Goal: Transaction & Acquisition: Purchase product/service

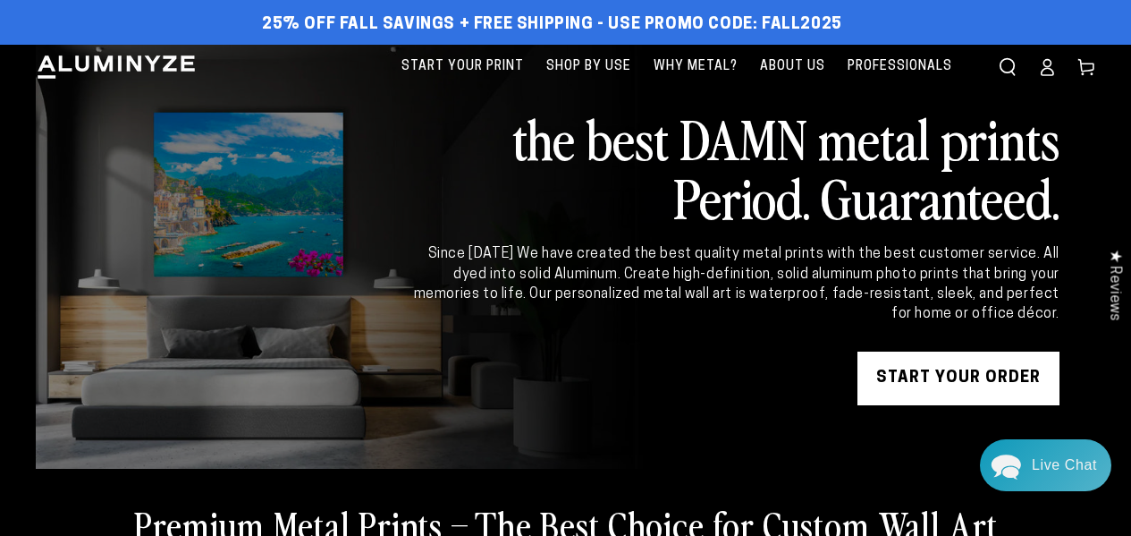
click at [934, 377] on link "START YOUR Order" at bounding box center [959, 378] width 202 height 54
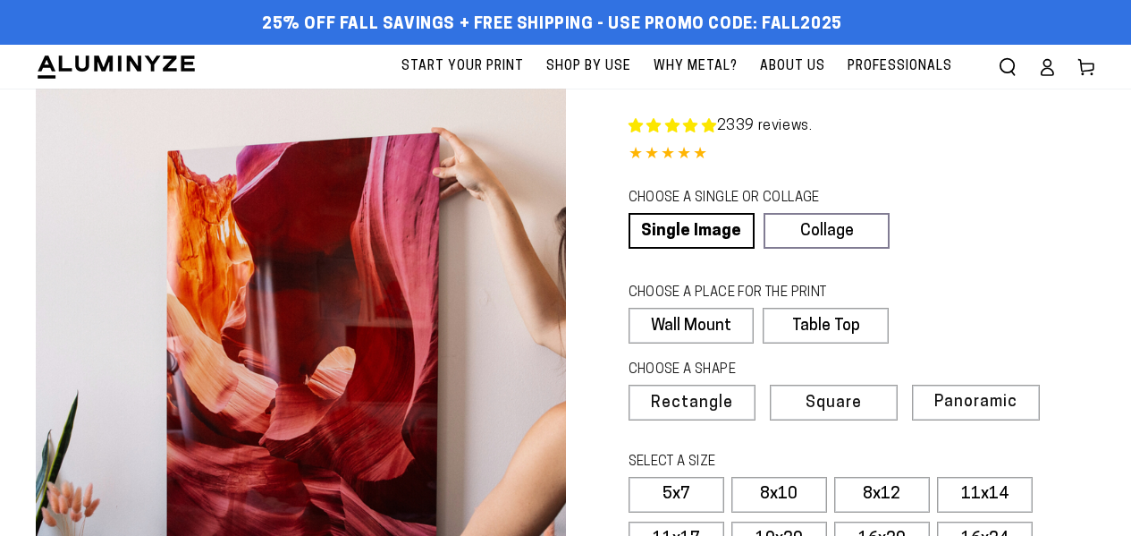
select select "**********"
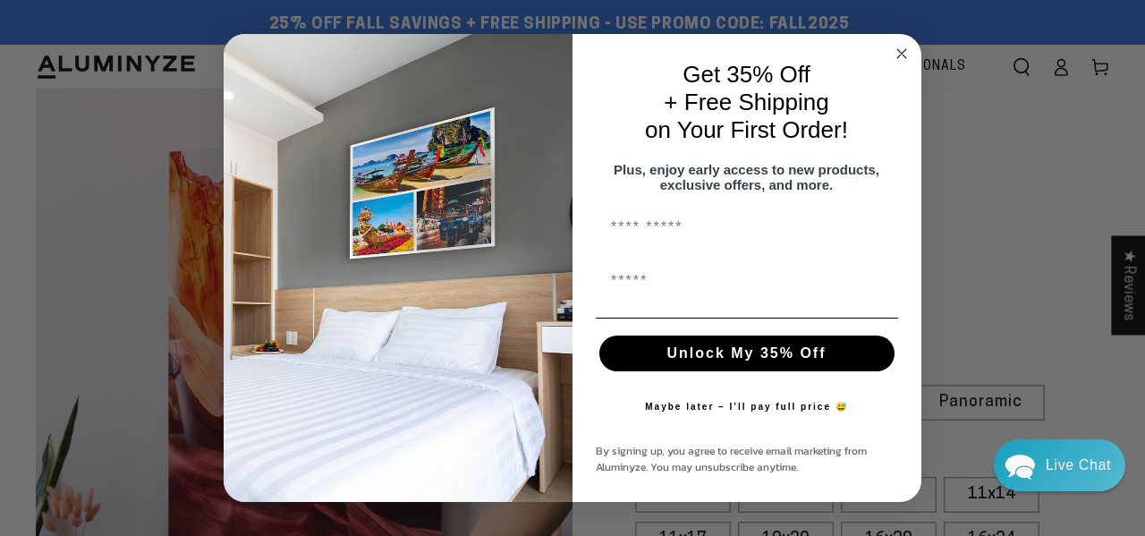
click at [901, 44] on circle "Close dialog" at bounding box center [902, 53] width 21 height 21
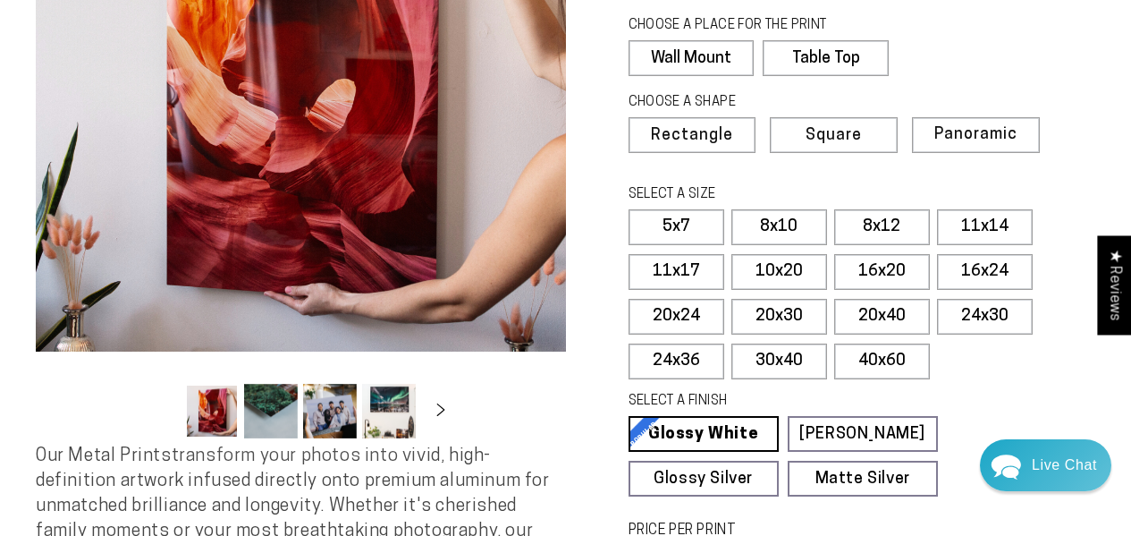
scroll to position [268, 0]
click at [833, 132] on span "Square" at bounding box center [833, 135] width 54 height 16
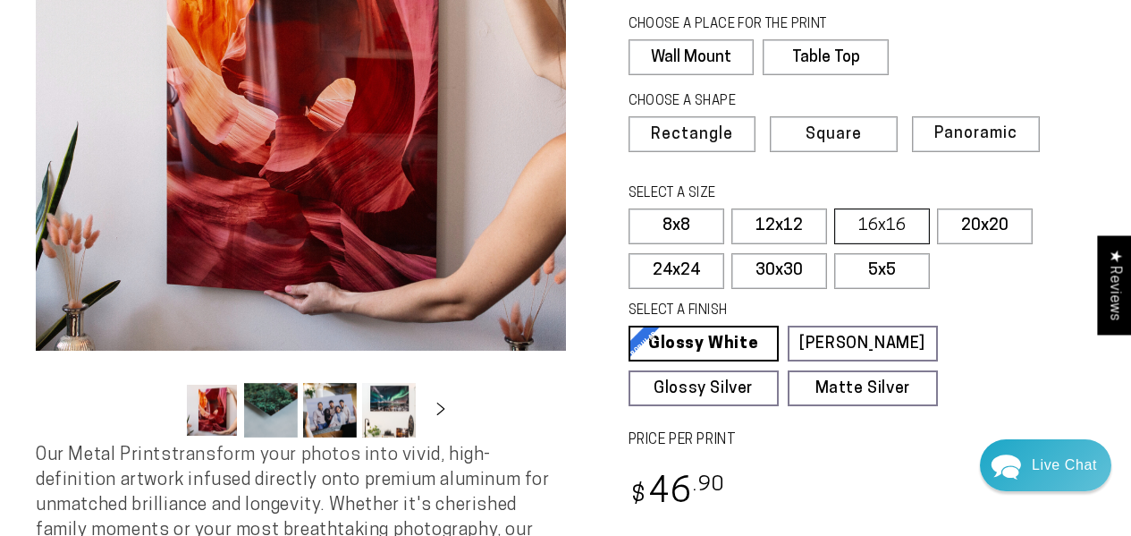
click at [899, 224] on label "16x16" at bounding box center [882, 226] width 96 height 36
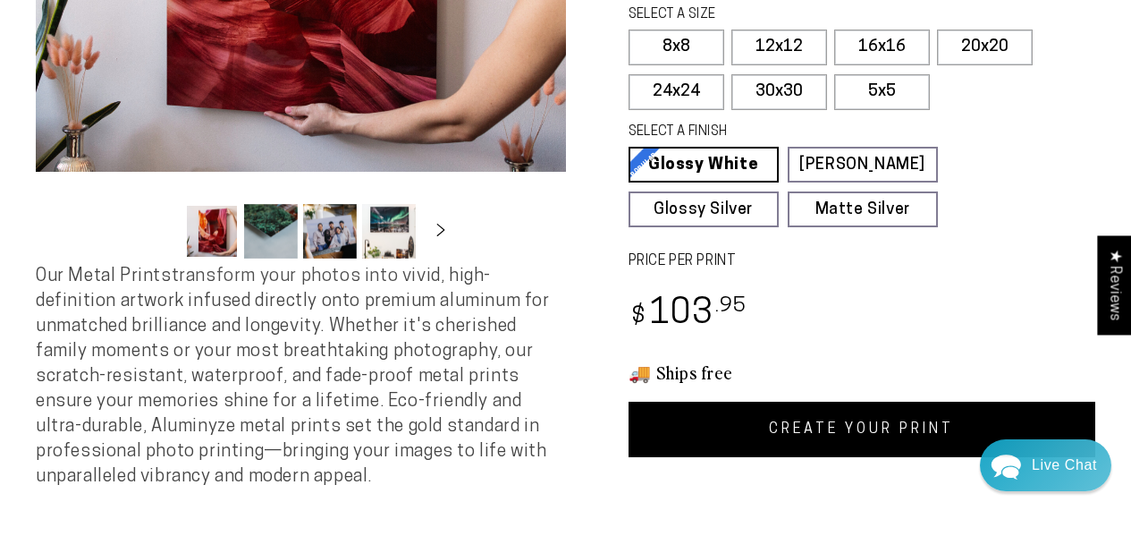
click at [868, 426] on link "CREATE YOUR PRINT" at bounding box center [863, 429] width 468 height 55
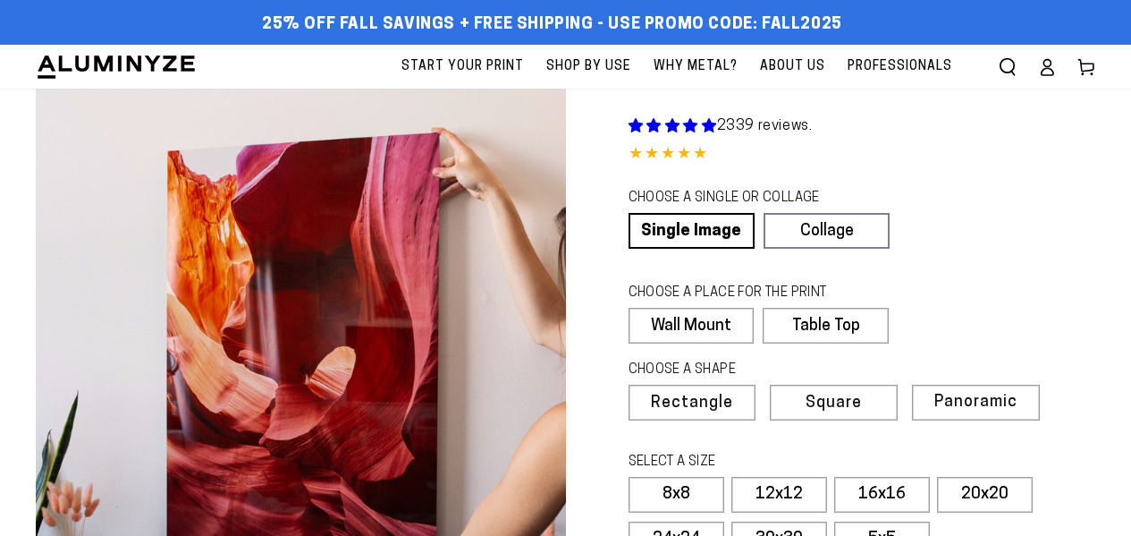
scroll to position [447, 0]
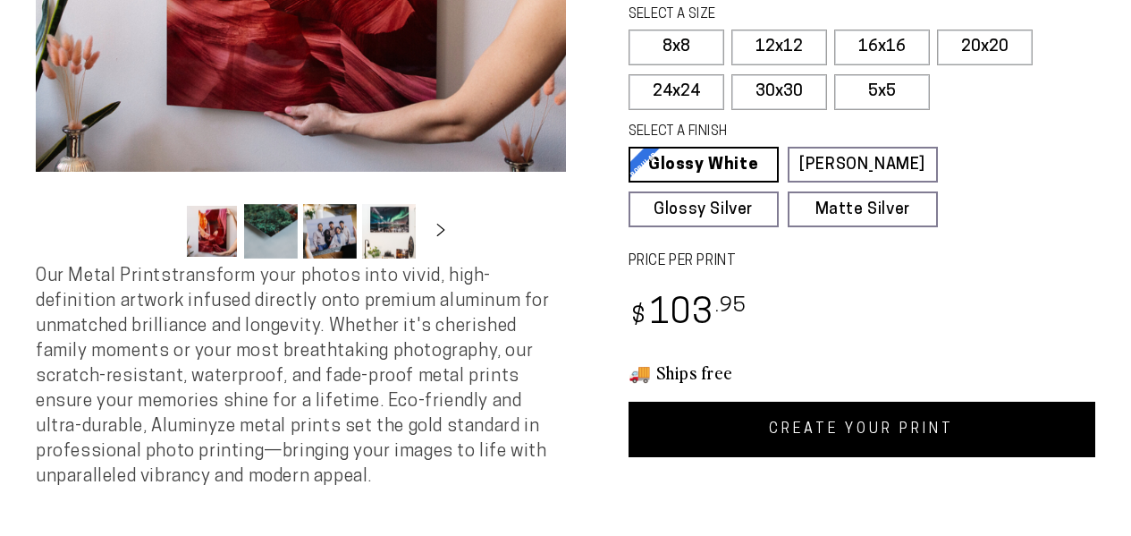
select select "**********"
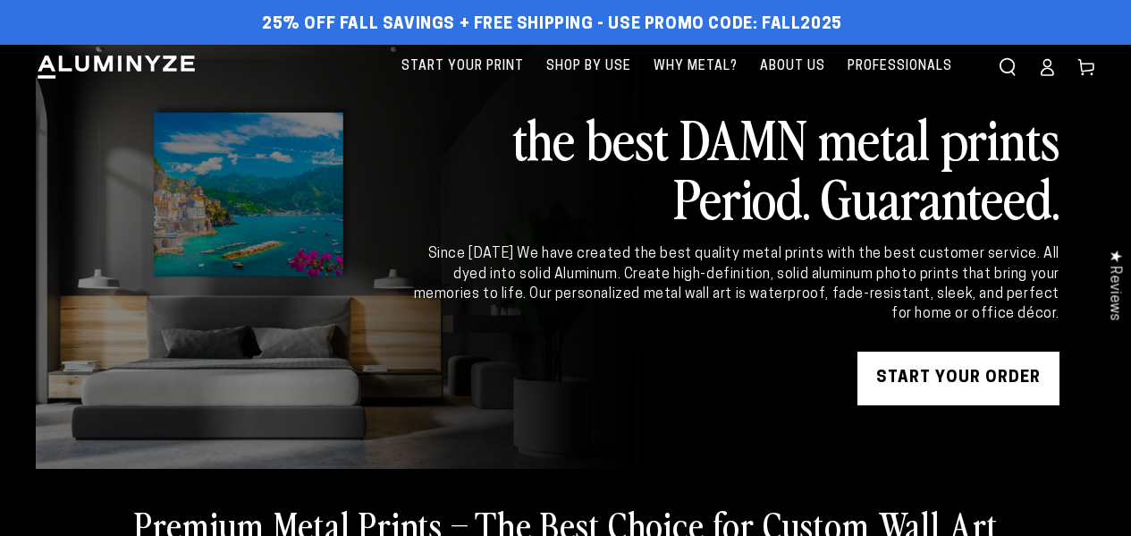
click at [950, 382] on link "START YOUR Order" at bounding box center [959, 378] width 202 height 54
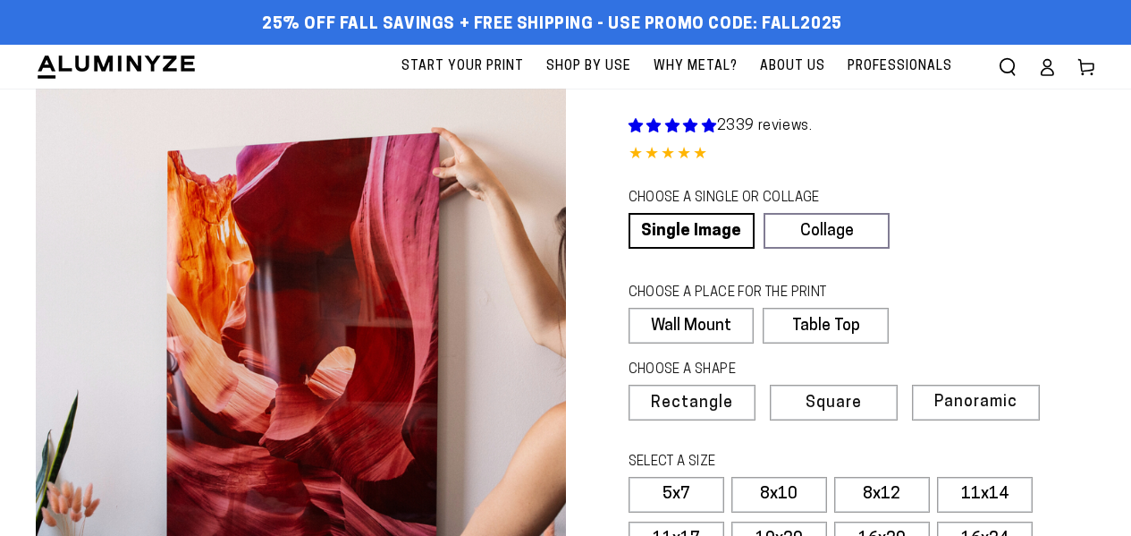
select select "**********"
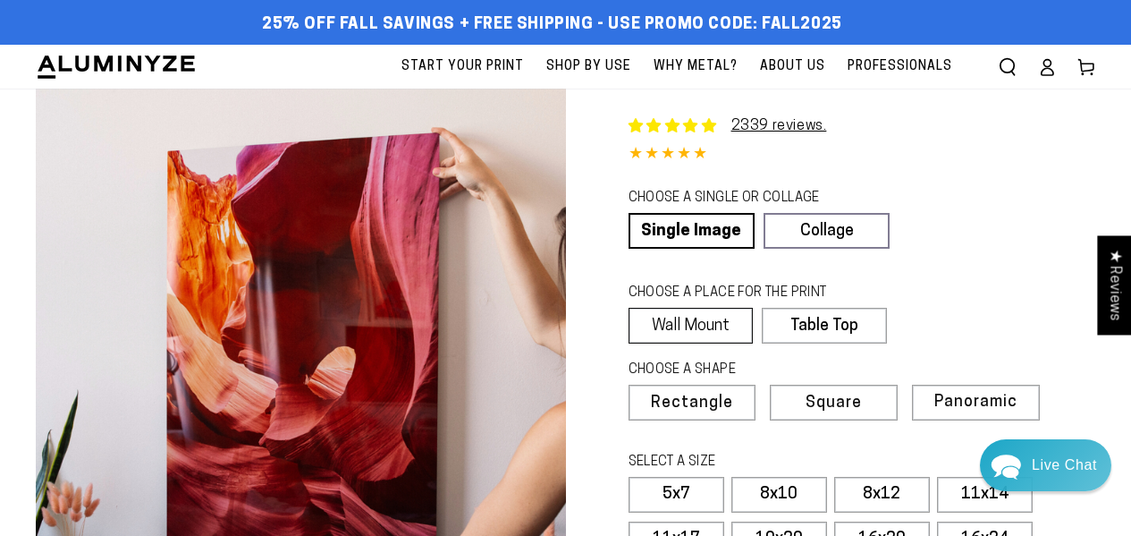
click at [692, 320] on label "Wall Mount" at bounding box center [691, 326] width 125 height 36
click at [832, 398] on span "Square" at bounding box center [833, 403] width 54 height 16
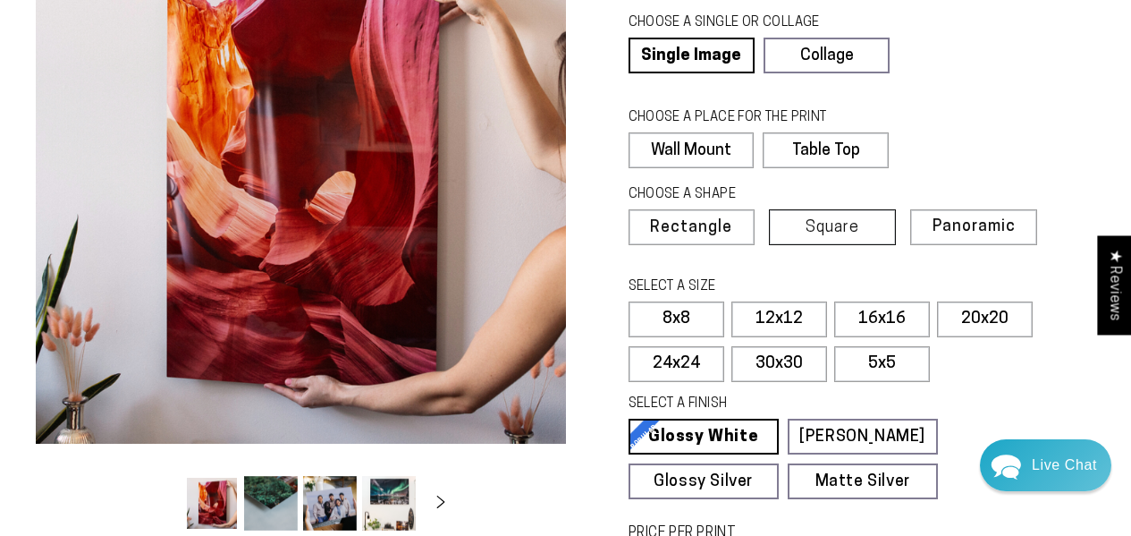
scroll to position [179, 0]
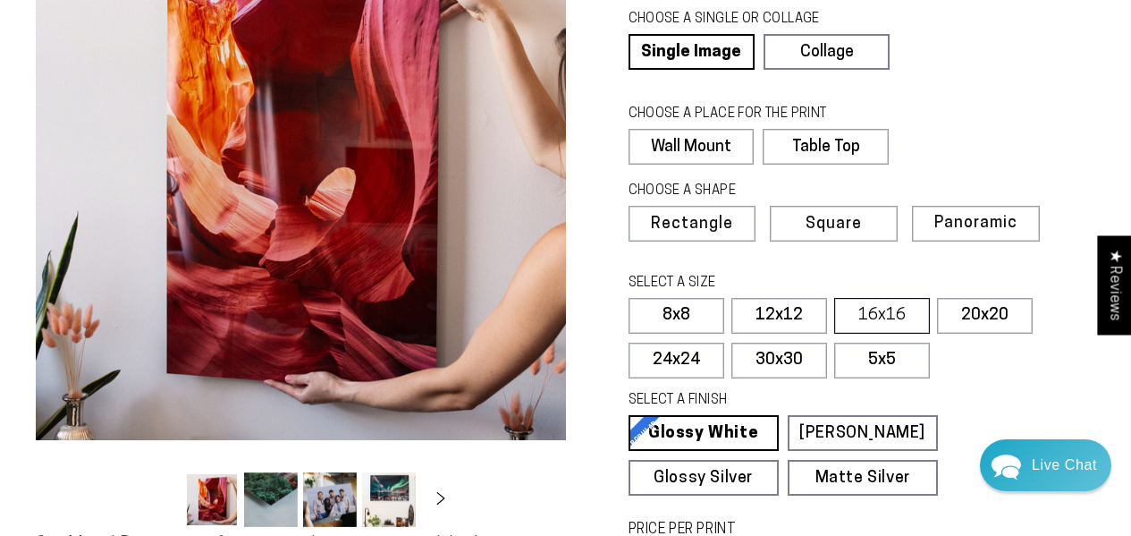
click at [878, 309] on label "16x16" at bounding box center [882, 316] width 96 height 36
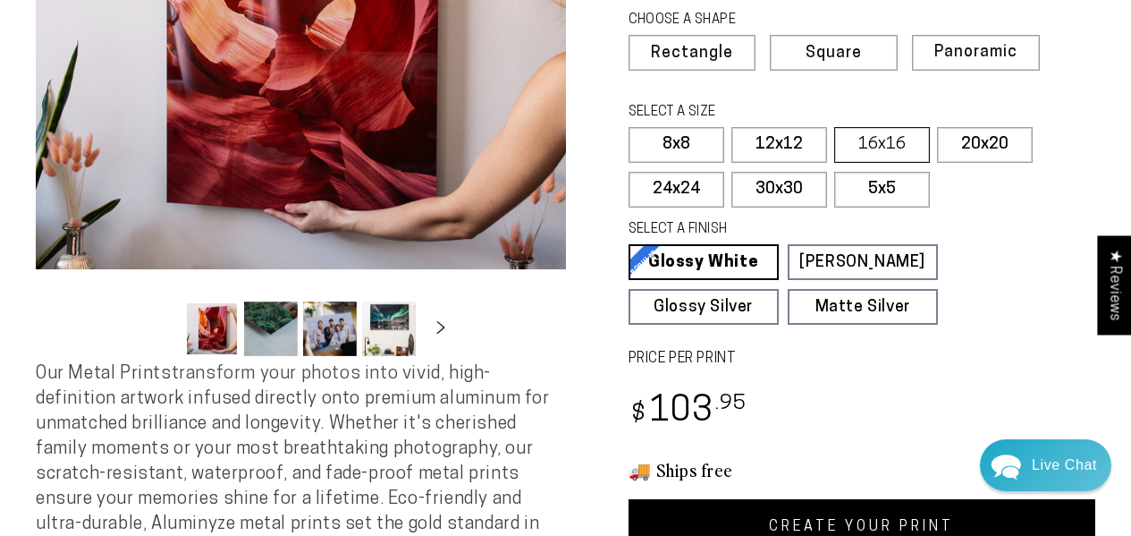
scroll to position [358, 0]
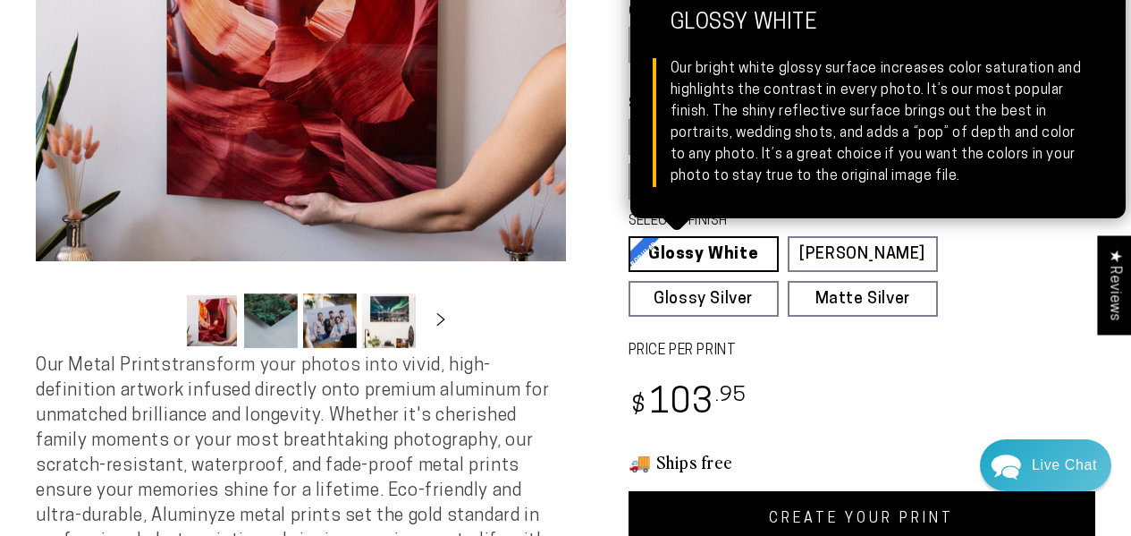
click at [720, 248] on link "Glossy White Glossy White Our bright white glossy surface increases color satur…" at bounding box center [704, 254] width 150 height 36
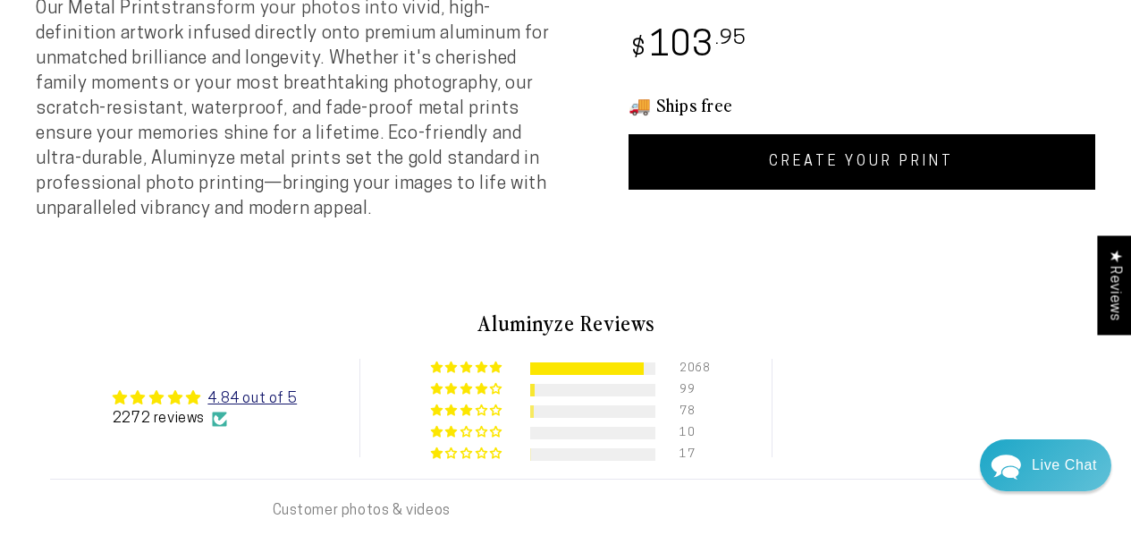
scroll to position [715, 0]
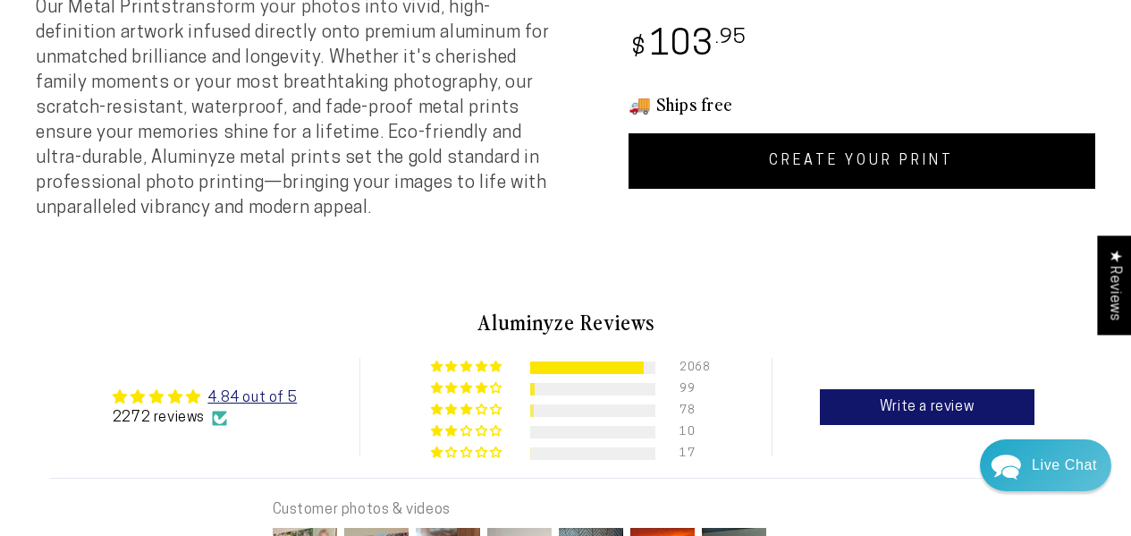
click at [885, 158] on link "CREATE YOUR PRINT" at bounding box center [863, 160] width 468 height 55
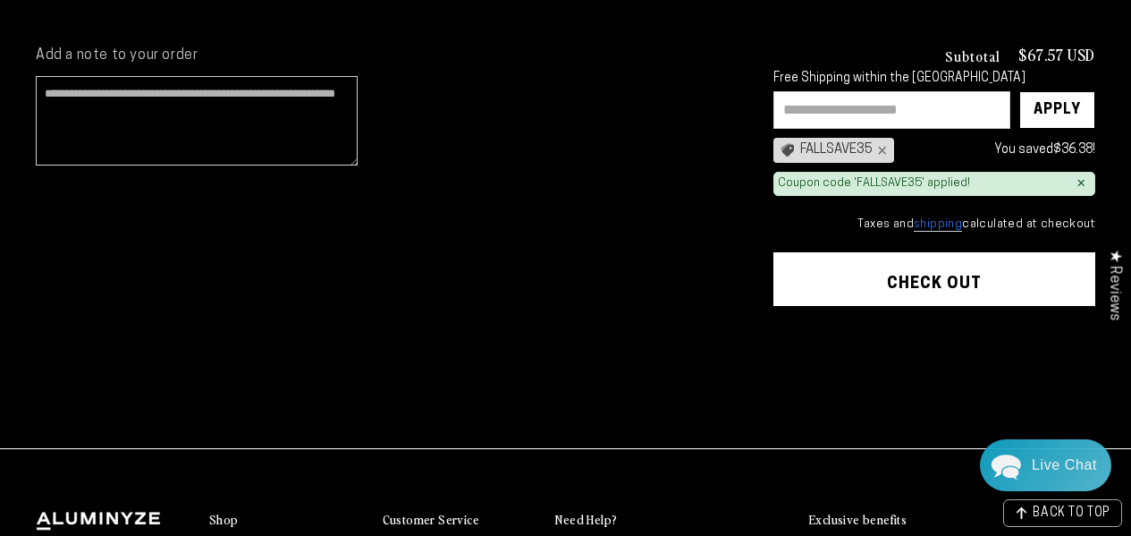
scroll to position [447, 0]
